Goal: Transaction & Acquisition: Purchase product/service

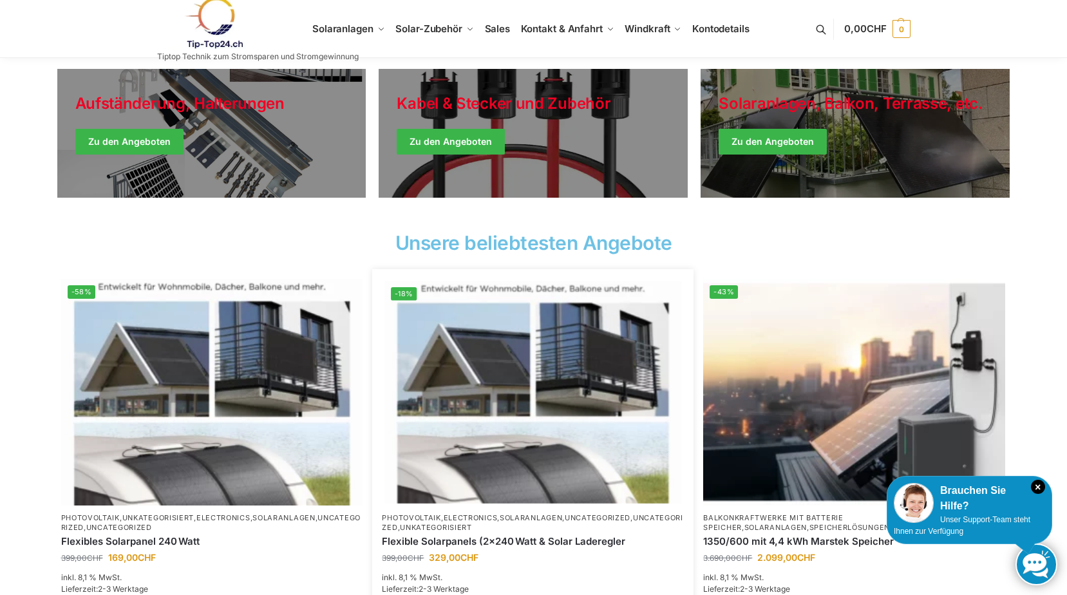
scroll to position [322, 0]
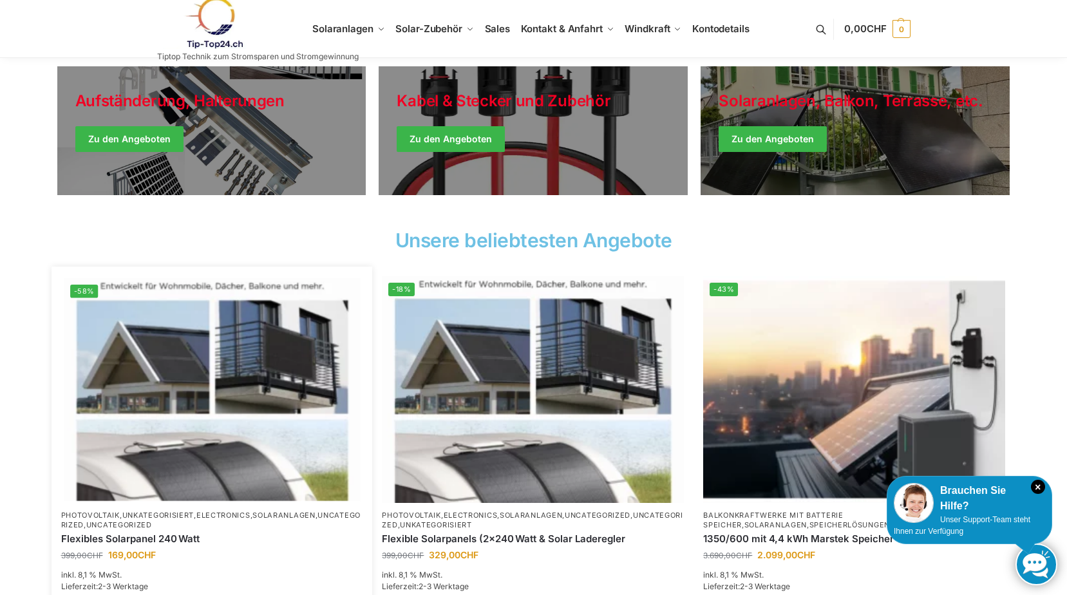
click at [169, 354] on img at bounding box center [212, 389] width 296 height 222
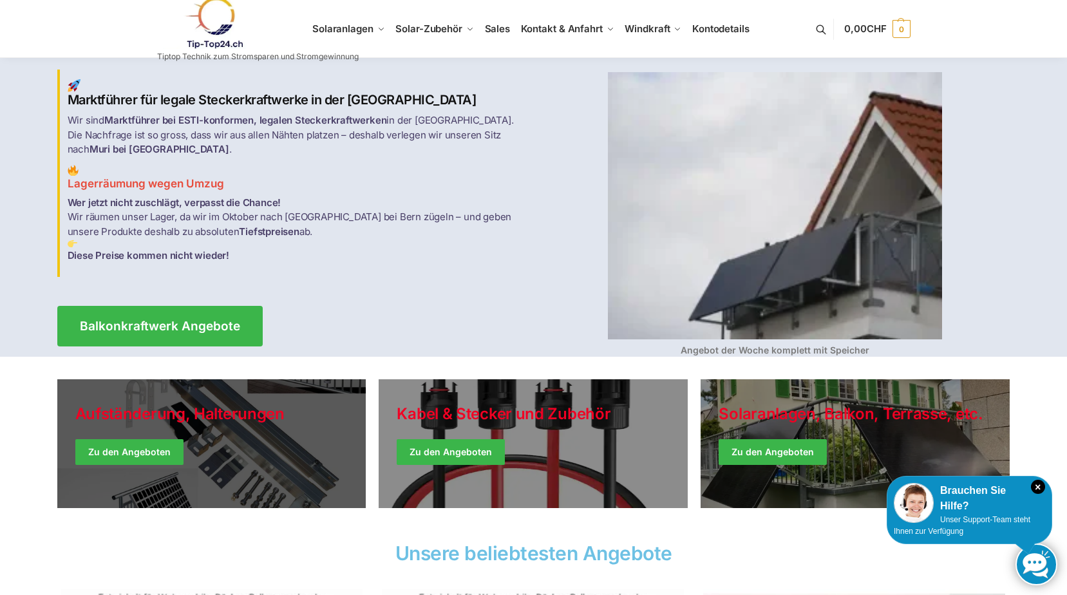
scroll to position [0, 0]
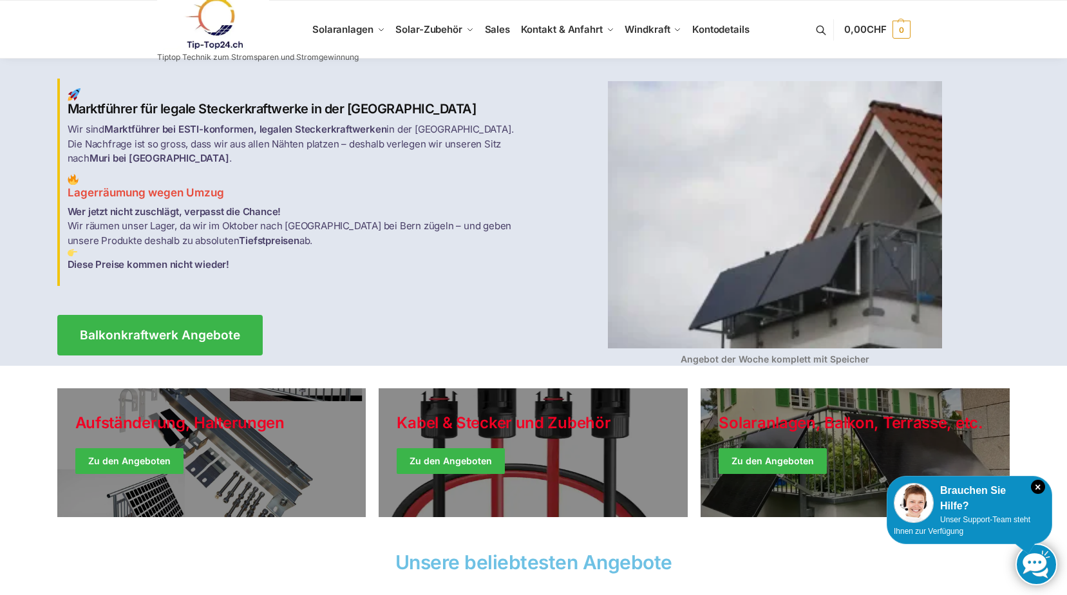
click at [339, 32] on link at bounding box center [258, 23] width 202 height 52
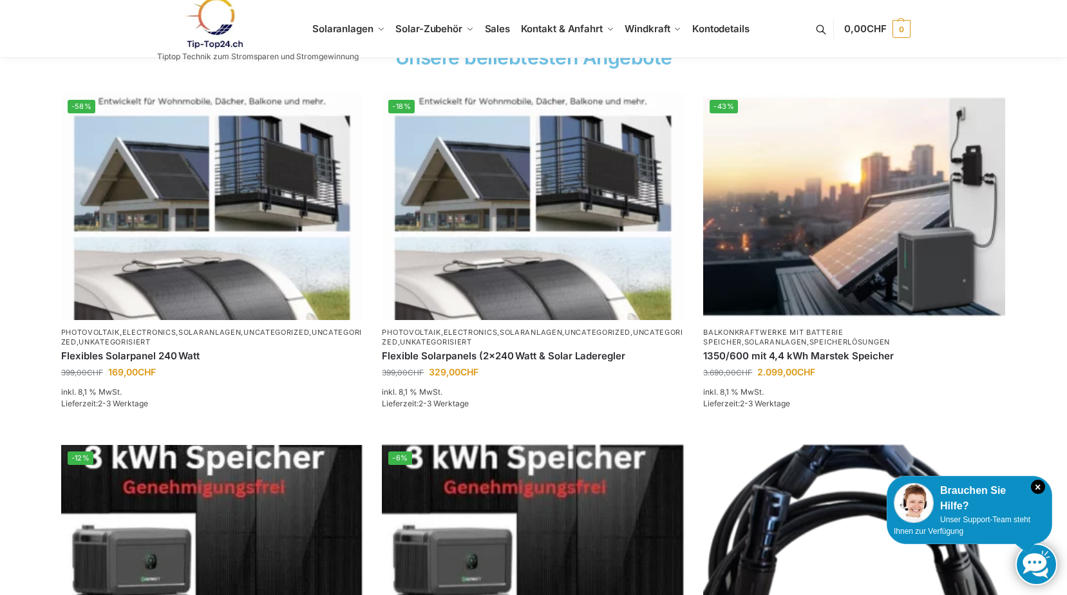
scroll to position [515, 0]
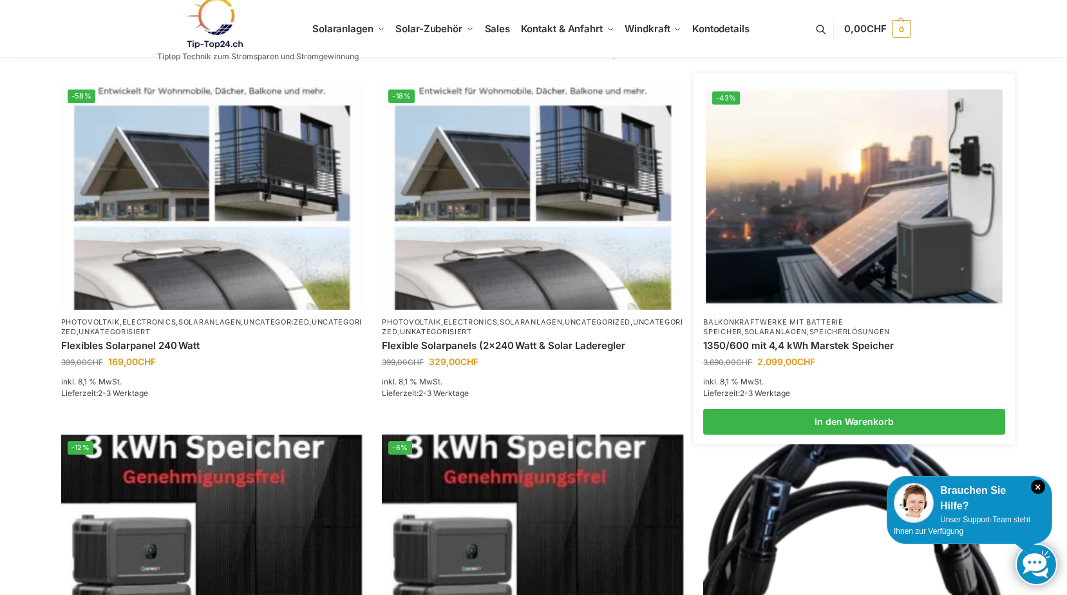
click at [819, 285] on img at bounding box center [854, 196] width 296 height 222
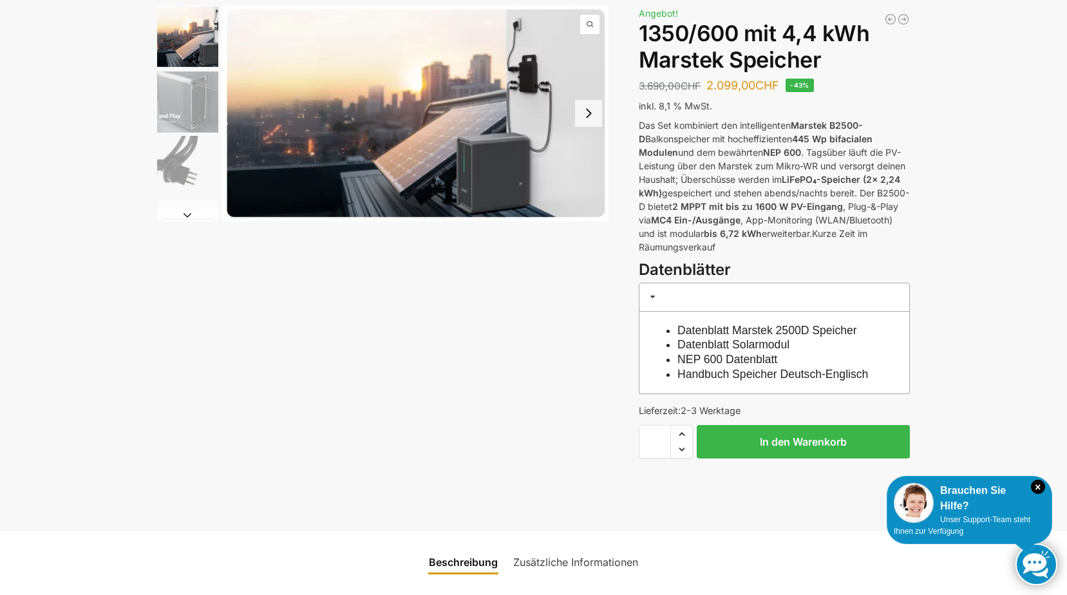
scroll to position [86, 0]
